Goal: Find specific page/section: Find specific page/section

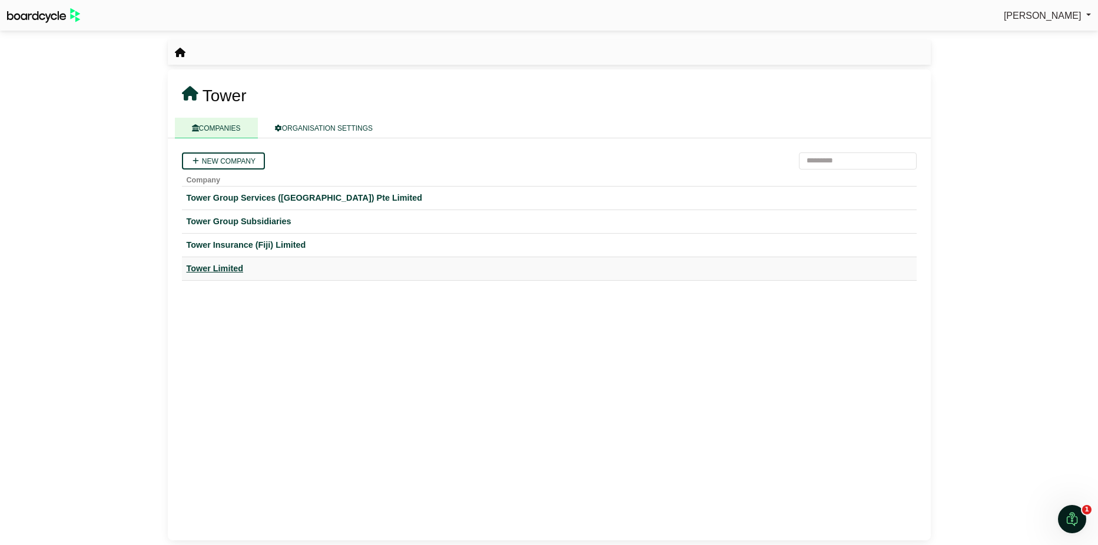
click at [213, 267] on div "Tower Limited" at bounding box center [549, 269] width 725 height 14
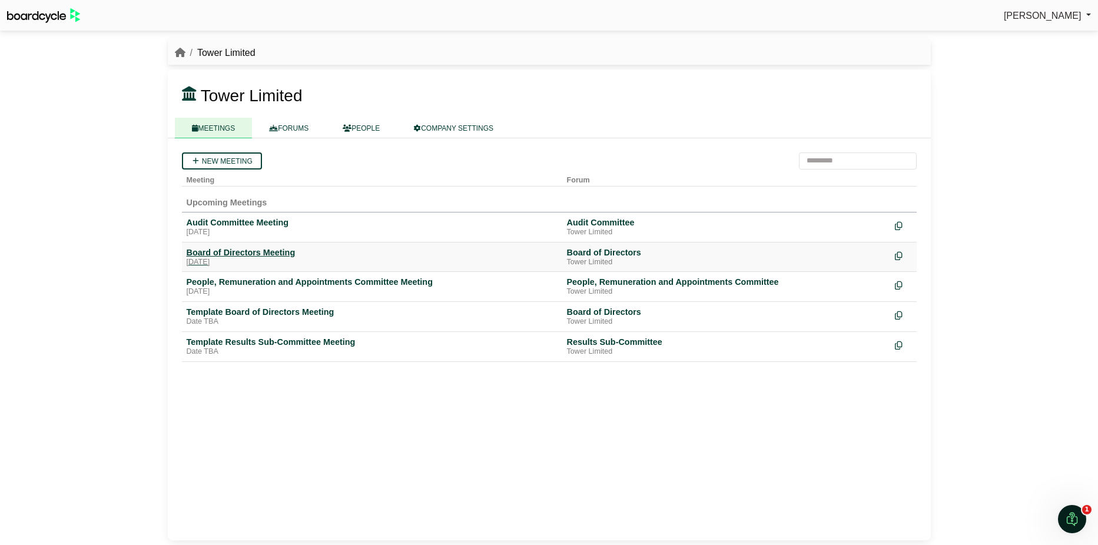
click at [290, 254] on div "Board of Directors Meeting" at bounding box center [372, 252] width 371 height 11
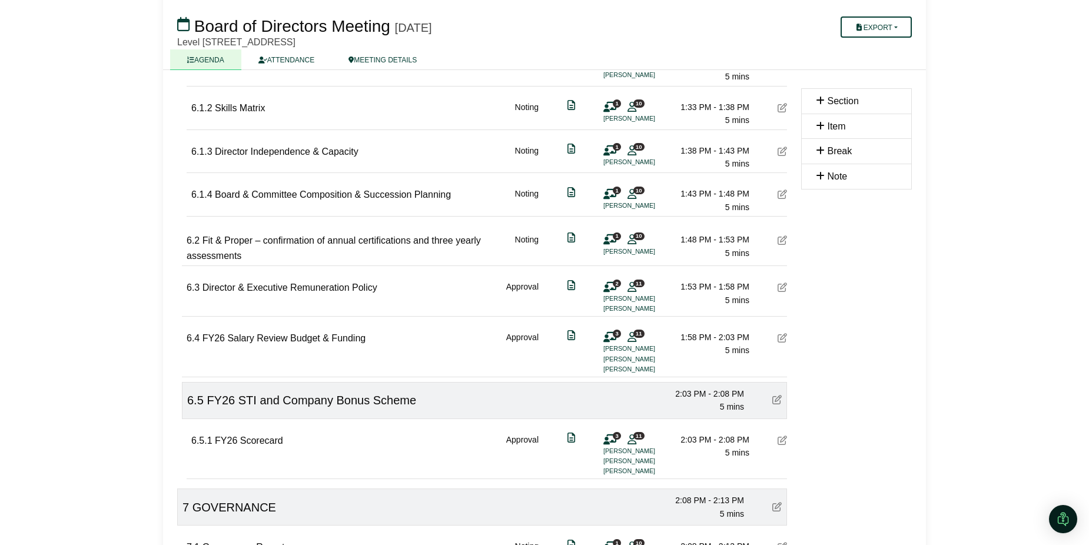
scroll to position [1708, 0]
